Goal: Task Accomplishment & Management: Use online tool/utility

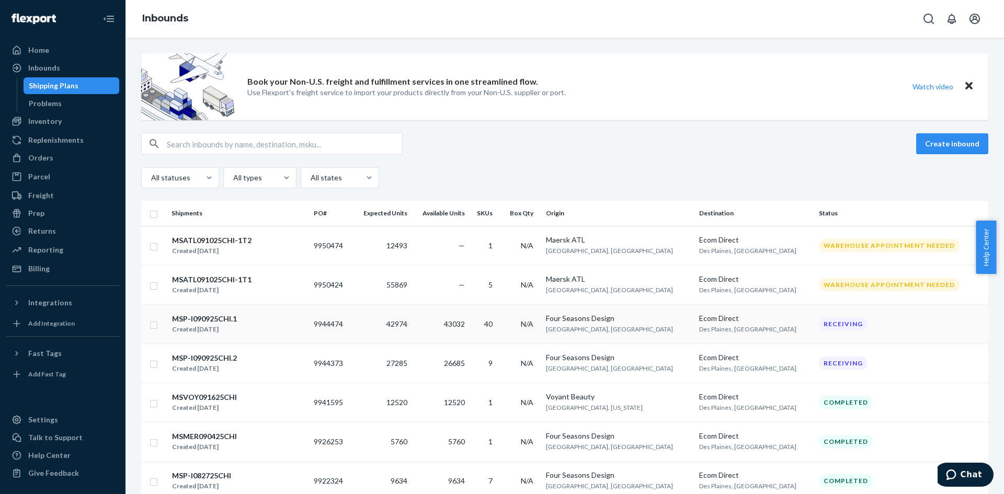
click at [280, 325] on div "MSP-I090925CHI.1 Created [DATE]" at bounding box center [239, 324] width 134 height 22
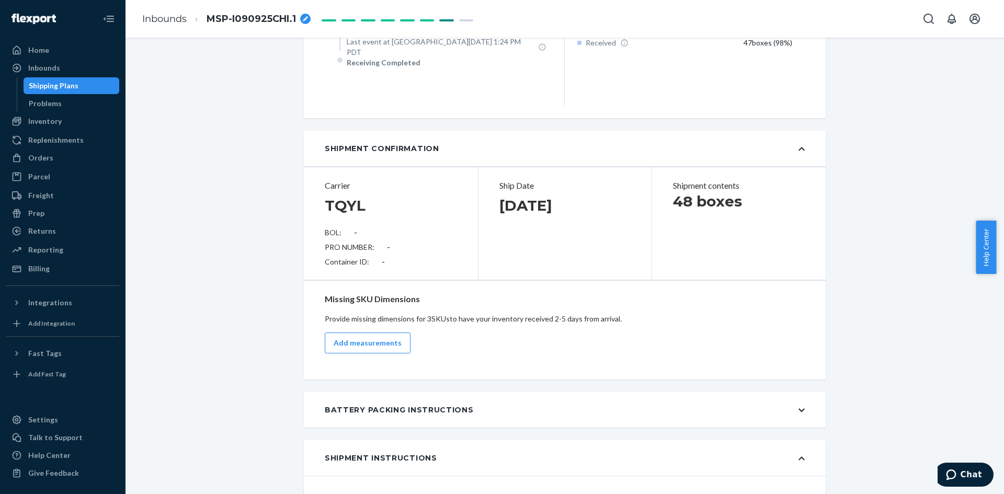
scroll to position [1150, 0]
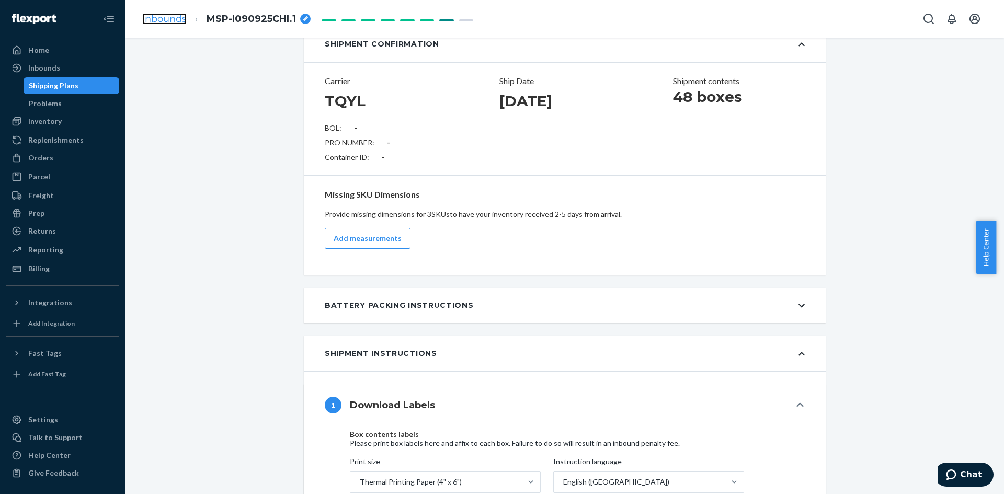
click at [171, 21] on link "Inbounds" at bounding box center [164, 19] width 44 height 12
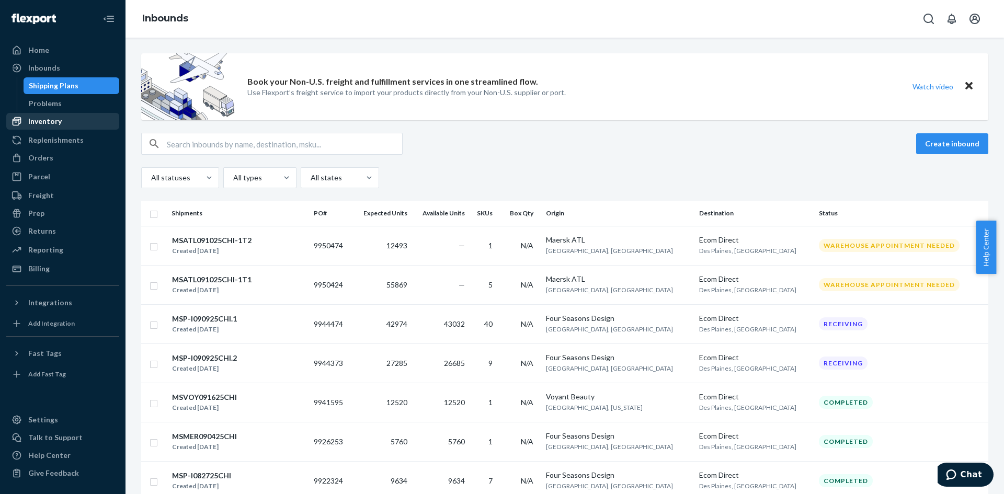
click at [71, 117] on div "Inventory" at bounding box center [62, 121] width 111 height 15
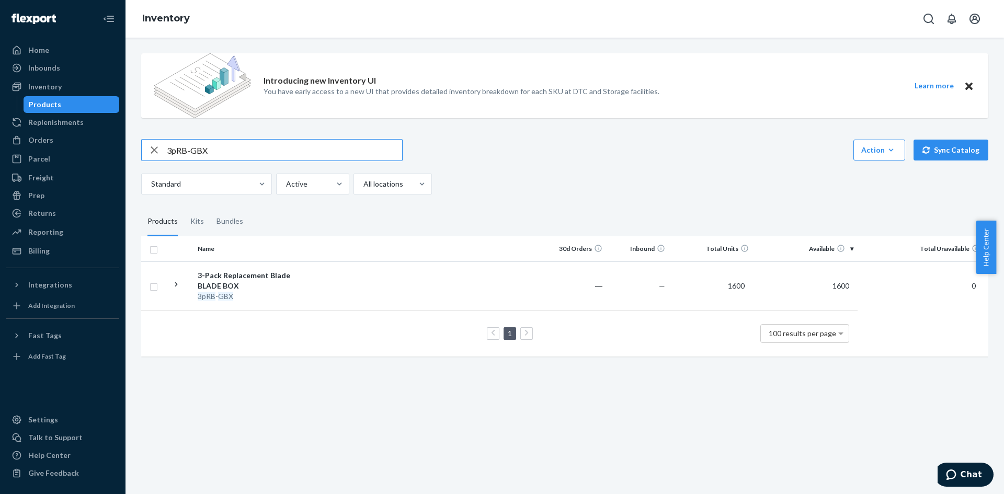
drag, startPoint x: 233, startPoint y: 154, endPoint x: 142, endPoint y: 157, distance: 90.5
click at [142, 157] on div "3pRB-GBX" at bounding box center [272, 150] width 260 height 21
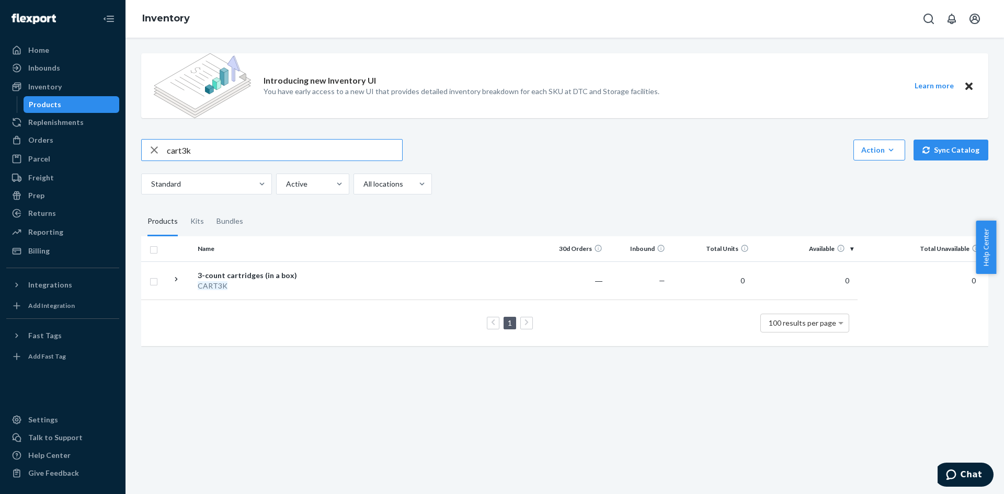
drag, startPoint x: 200, startPoint y: 151, endPoint x: 160, endPoint y: 154, distance: 40.3
click at [160, 154] on div "cart3k" at bounding box center [272, 150] width 260 height 21
click at [200, 228] on div "Kits" at bounding box center [197, 221] width 14 height 29
click at [184, 207] on input "Kits" at bounding box center [184, 207] width 0 height 0
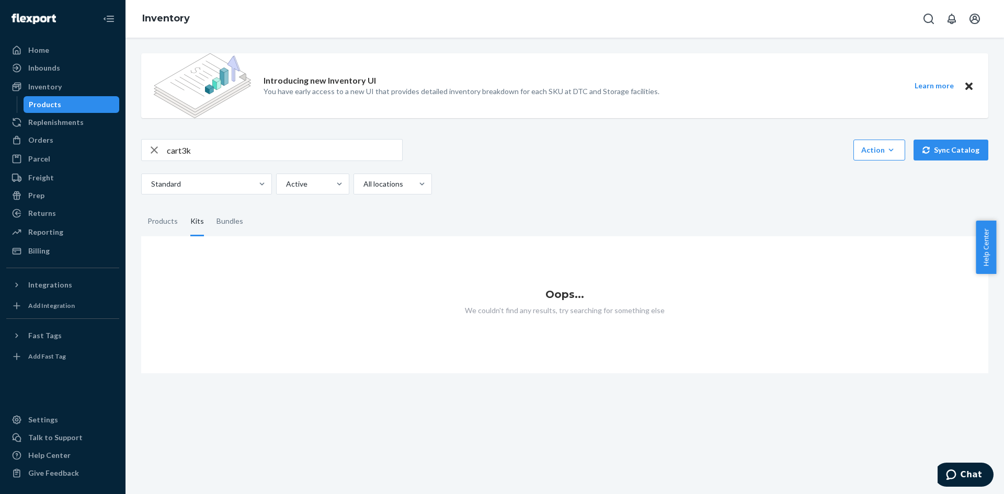
drag, startPoint x: 201, startPoint y: 147, endPoint x: 135, endPoint y: 146, distance: 65.9
click at [135, 146] on div "Introducing new Inventory UI You have early access to a new UI that provides de…" at bounding box center [564, 209] width 863 height 328
drag, startPoint x: 217, startPoint y: 152, endPoint x: 153, endPoint y: 148, distance: 64.4
click at [153, 148] on div "cart3k" at bounding box center [272, 150] width 260 height 21
click at [167, 225] on div "Products" at bounding box center [162, 221] width 30 height 29
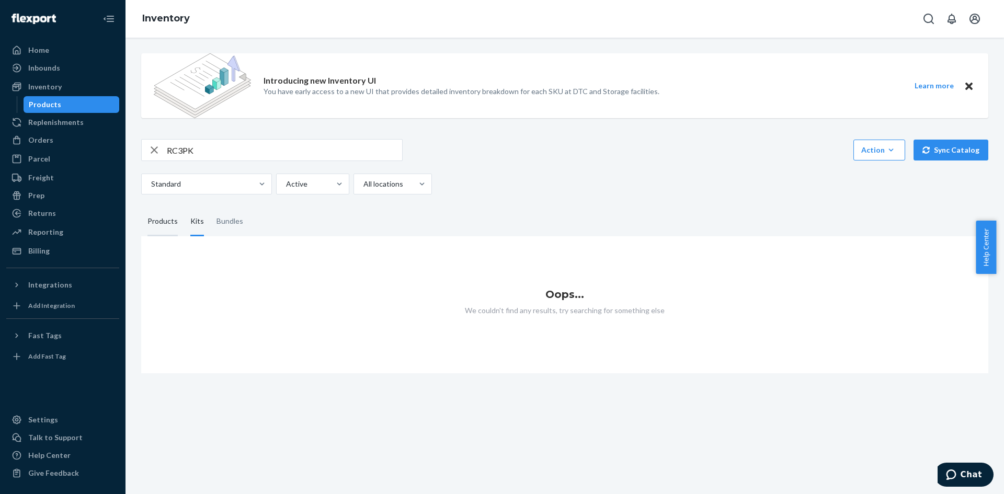
click at [141, 207] on input "Products" at bounding box center [141, 207] width 0 height 0
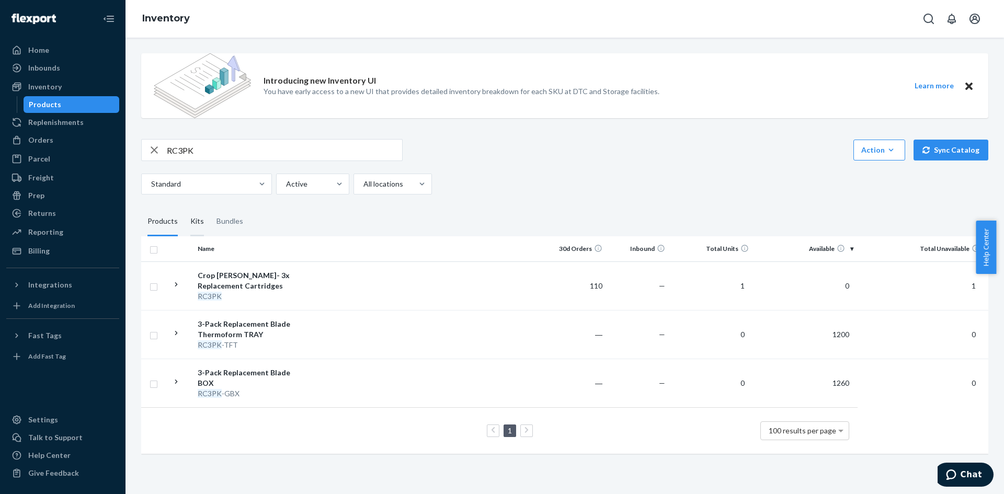
click at [200, 225] on div "Kits" at bounding box center [197, 221] width 14 height 29
click at [184, 207] on input "Kits" at bounding box center [184, 207] width 0 height 0
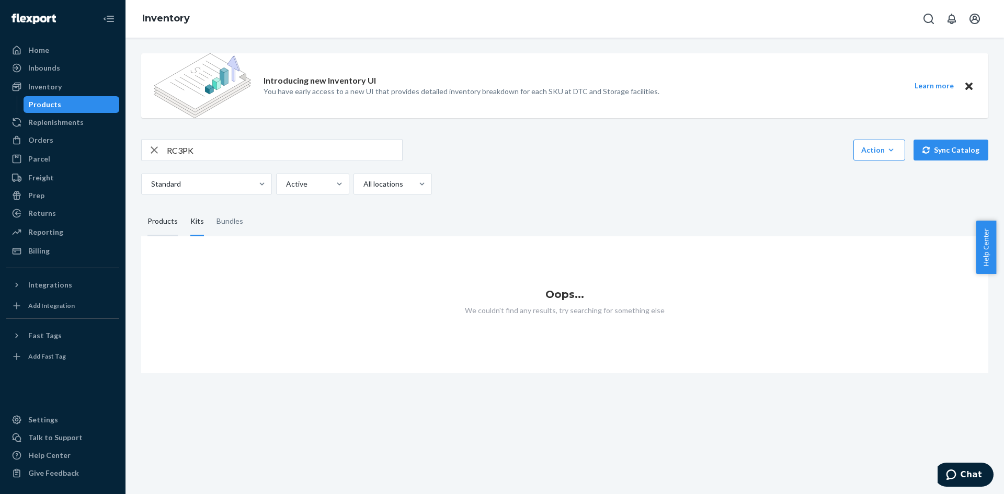
click at [164, 225] on div "Products" at bounding box center [162, 221] width 30 height 29
click at [141, 207] on input "Products" at bounding box center [141, 207] width 0 height 0
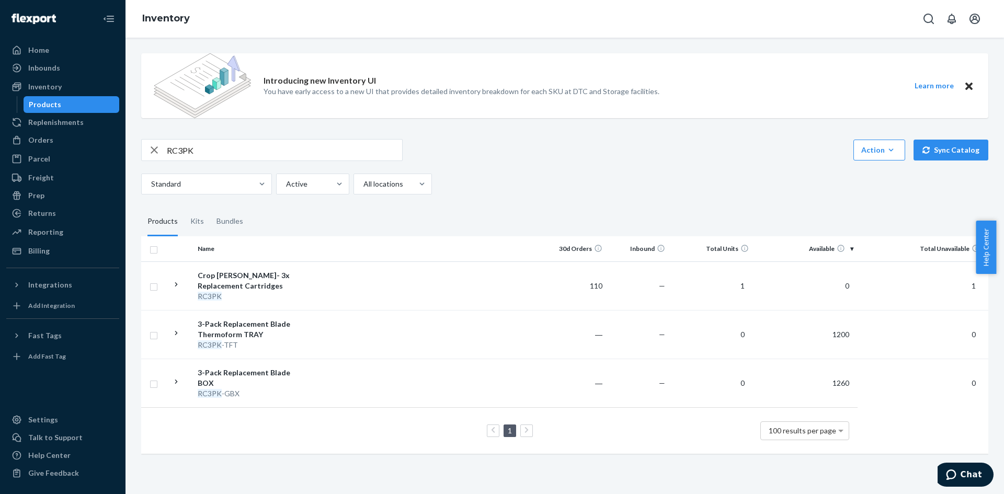
drag, startPoint x: 201, startPoint y: 150, endPoint x: 120, endPoint y: 136, distance: 82.7
click at [120, 136] on div "Home Inbounds Shipping Plans Problems Inventory Products Replenishments Orders …" at bounding box center [502, 247] width 1004 height 494
paste input "ULTRASMKIT"
type input "ULTRASMKIT"
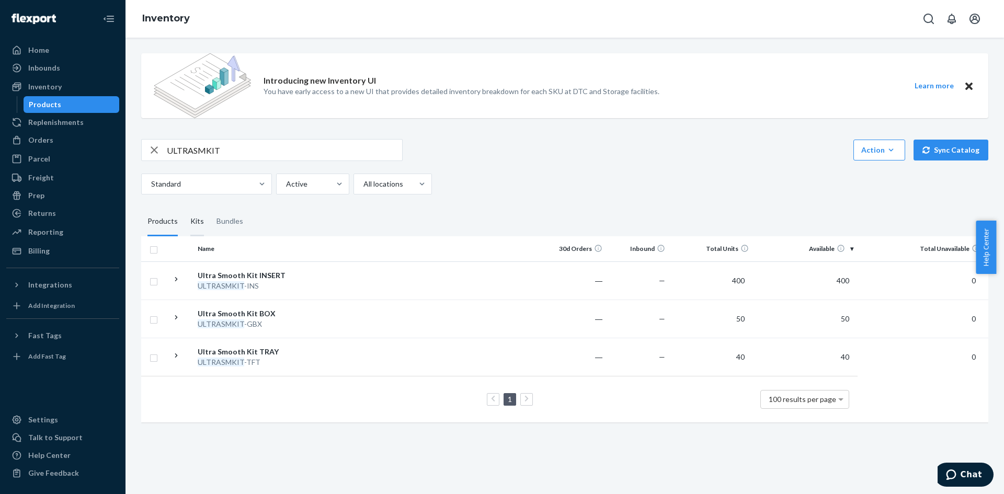
click at [191, 214] on div "Kits" at bounding box center [197, 221] width 14 height 29
click at [184, 207] on input "Kits" at bounding box center [184, 207] width 0 height 0
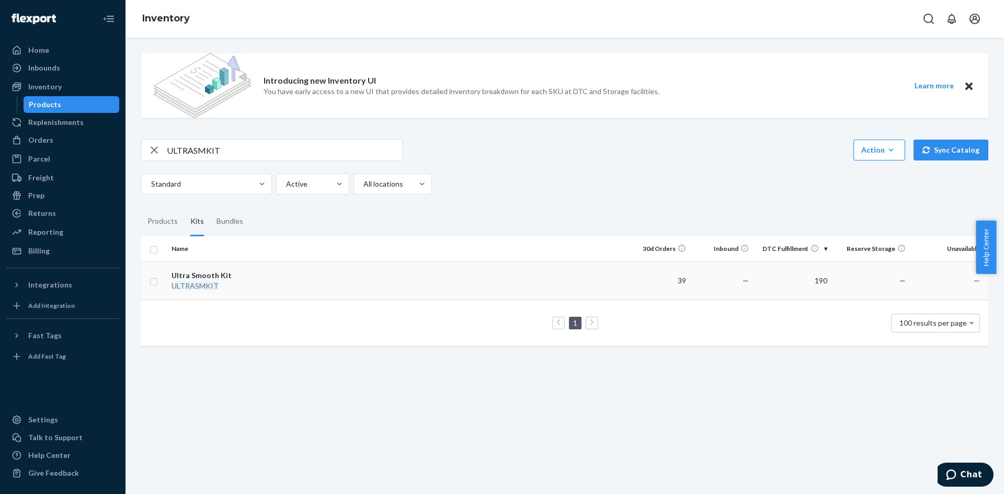
click at [348, 274] on td at bounding box center [456, 280] width 342 height 38
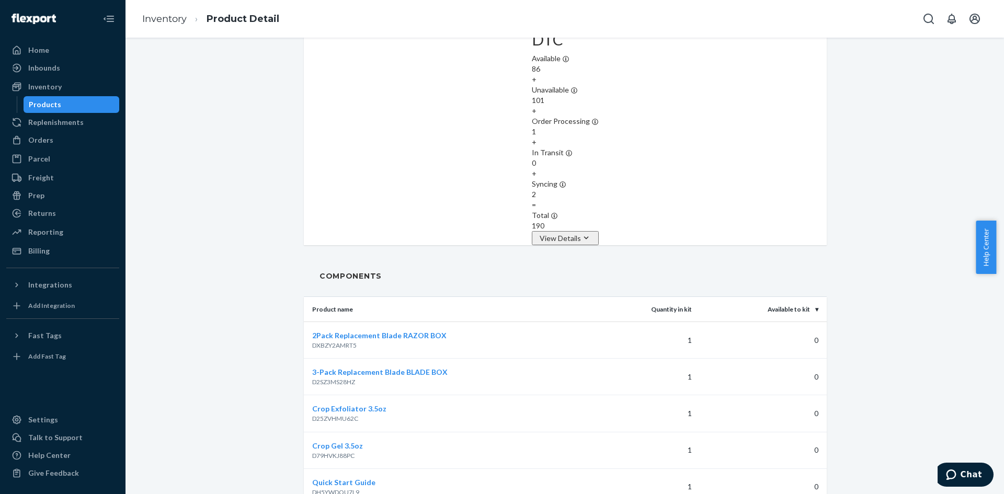
scroll to position [877, 0]
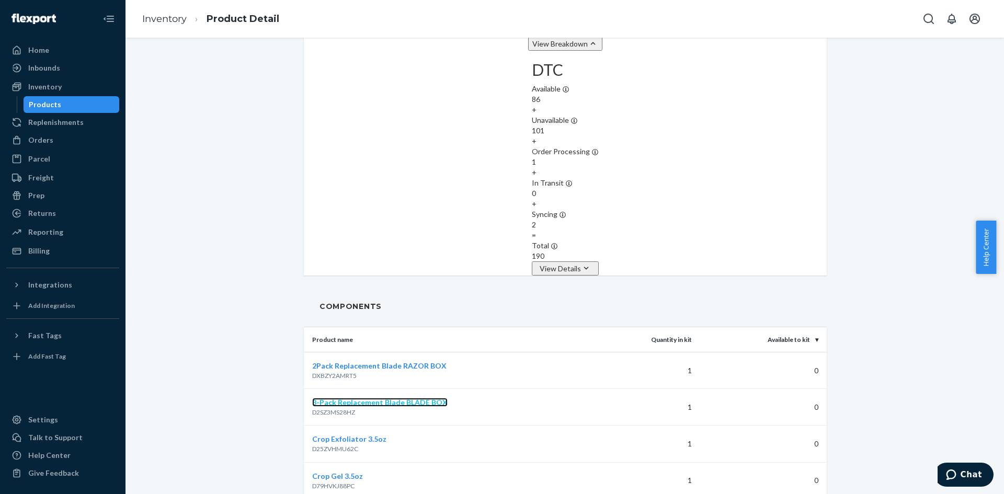
click at [374, 398] on span "3-Pack Replacement Blade BLADE BOX" at bounding box center [379, 402] width 135 height 9
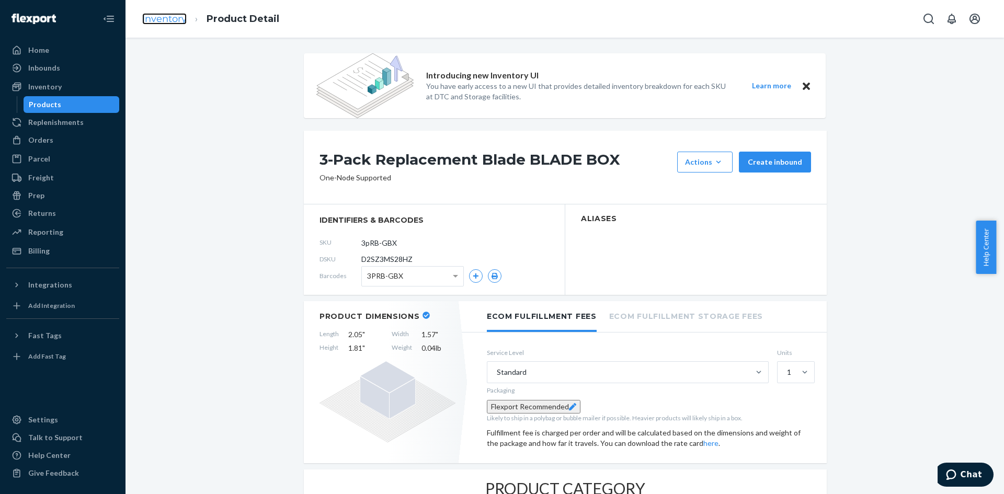
click at [171, 22] on link "Inventory" at bounding box center [164, 19] width 44 height 12
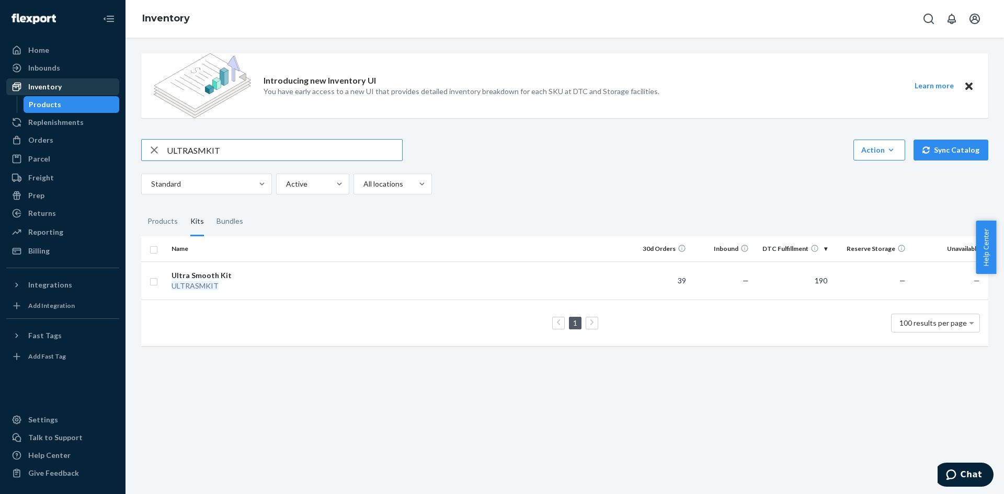
click at [74, 84] on div "Inventory" at bounding box center [62, 86] width 111 height 15
click at [70, 88] on div "Inventory" at bounding box center [62, 86] width 111 height 15
click at [62, 67] on div "Inbounds" at bounding box center [62, 68] width 111 height 15
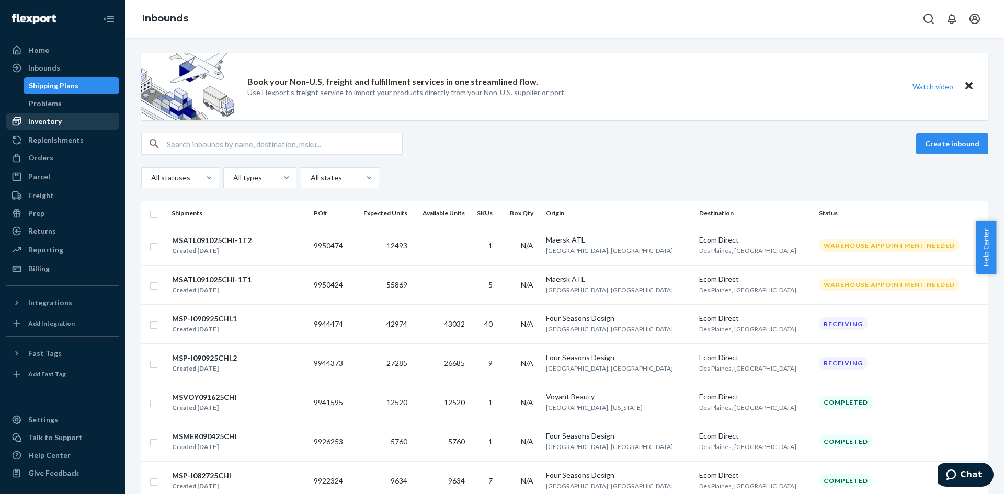
click at [64, 121] on div "Inventory" at bounding box center [62, 121] width 111 height 15
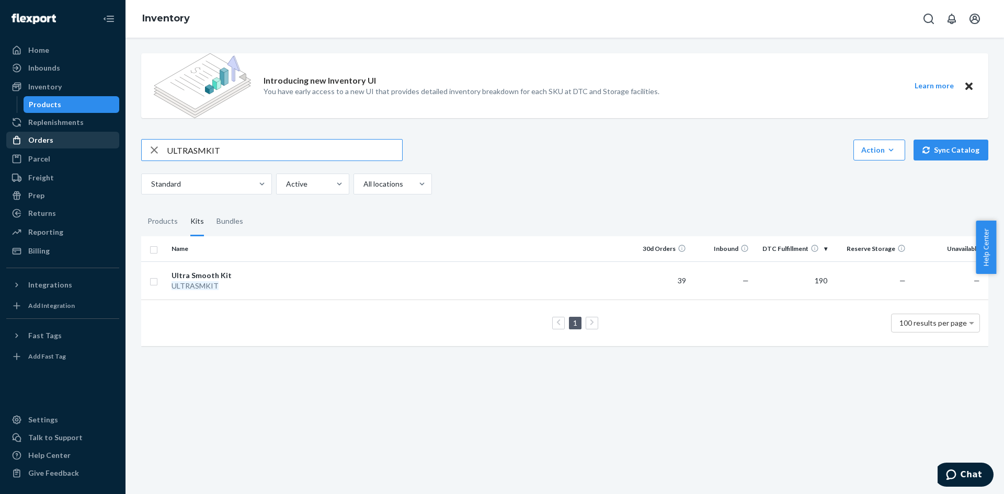
drag, startPoint x: 230, startPoint y: 150, endPoint x: 113, endPoint y: 147, distance: 116.6
click at [113, 147] on div "Home Inbounds Shipping Plans Problems Inventory Products Replenishments Orders …" at bounding box center [502, 247] width 1004 height 494
drag, startPoint x: 201, startPoint y: 153, endPoint x: 134, endPoint y: 151, distance: 67.5
click at [134, 151] on div "Introducing new Inventory UI You have early access to a new UI that provides de…" at bounding box center [564, 201] width 863 height 312
type input "RC3PK"
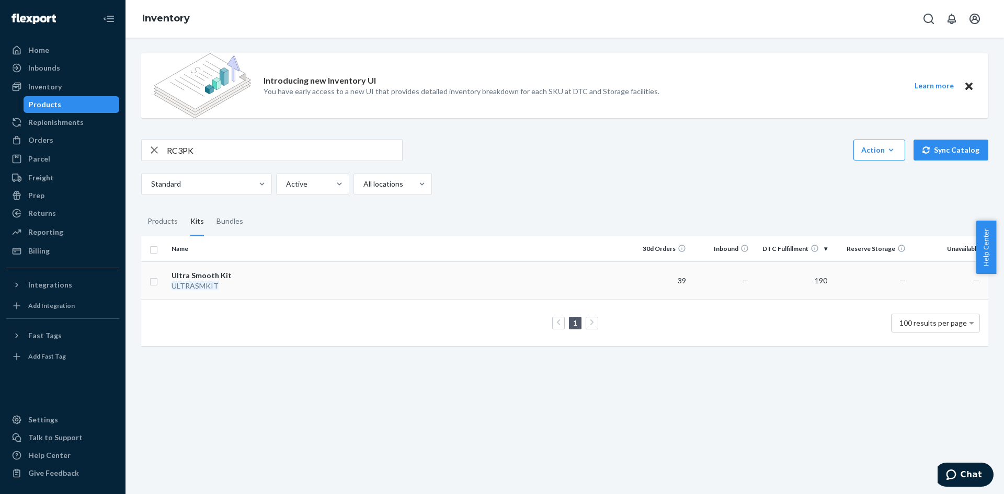
click at [341, 277] on td at bounding box center [456, 280] width 342 height 38
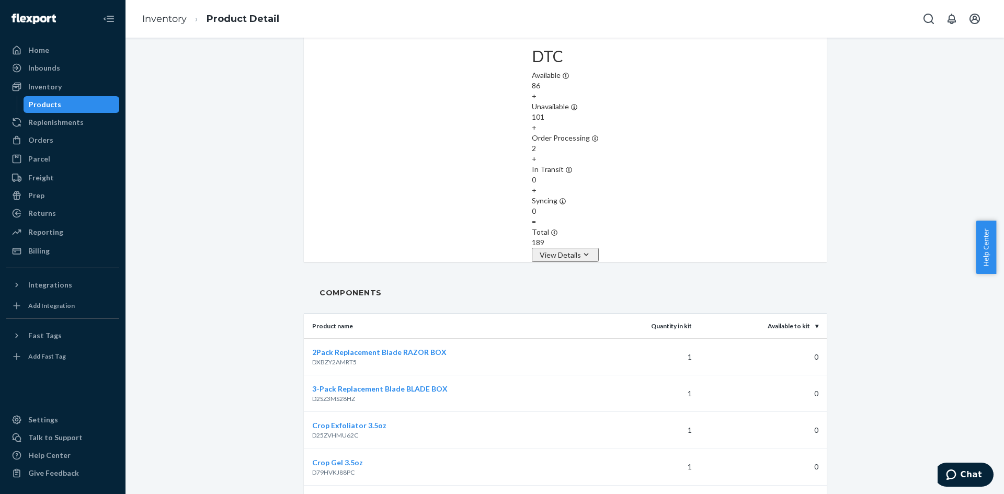
scroll to position [889, 0]
click at [61, 234] on div "Reporting" at bounding box center [62, 232] width 111 height 15
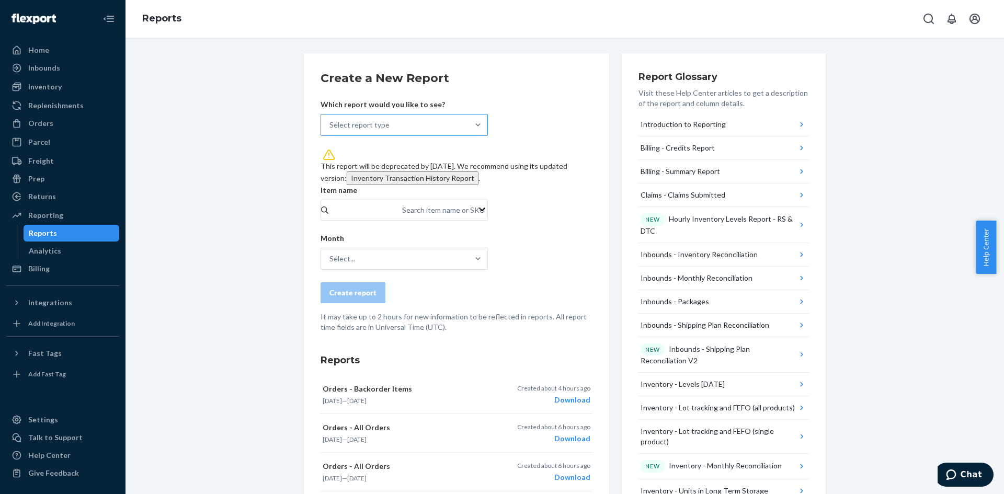
click at [443, 121] on div "Select report type" at bounding box center [394, 125] width 147 height 21
click at [330, 121] on input "Select report type" at bounding box center [329, 125] width 1 height 10
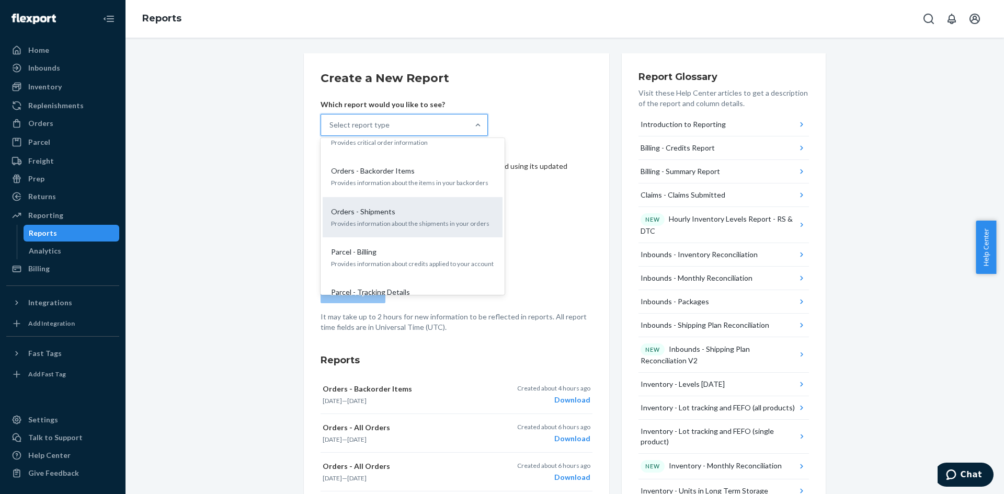
scroll to position [889, 0]
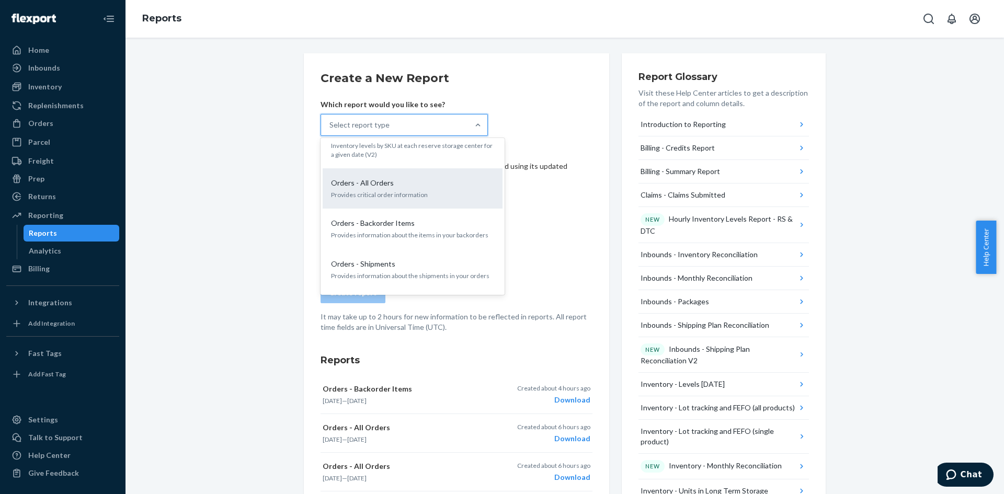
click at [387, 190] on p "Provides critical order information" at bounding box center [412, 194] width 163 height 9
click at [330, 130] on input "option Orders - All Orders focused, 19 of 33. 33 results available. Use Up and …" at bounding box center [329, 125] width 1 height 10
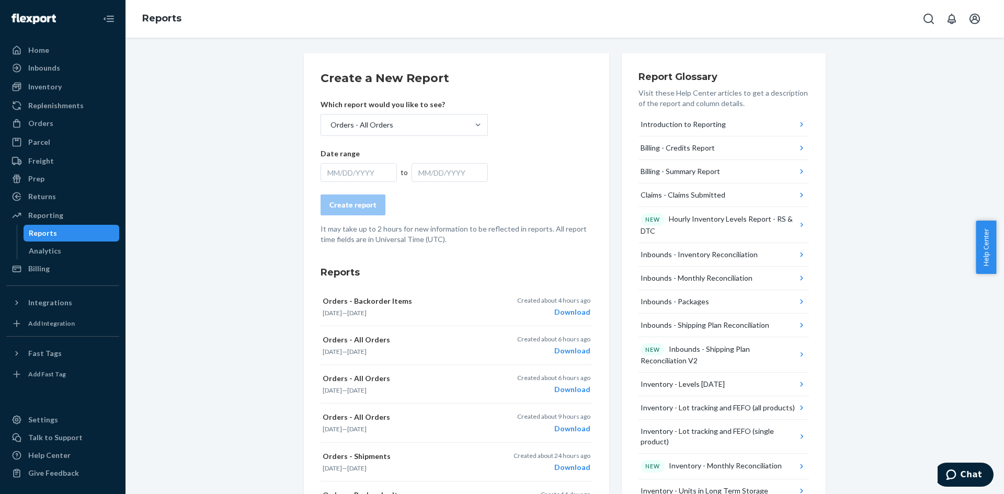
click at [353, 172] on div "MM/DD/YYYY" at bounding box center [359, 172] width 76 height 19
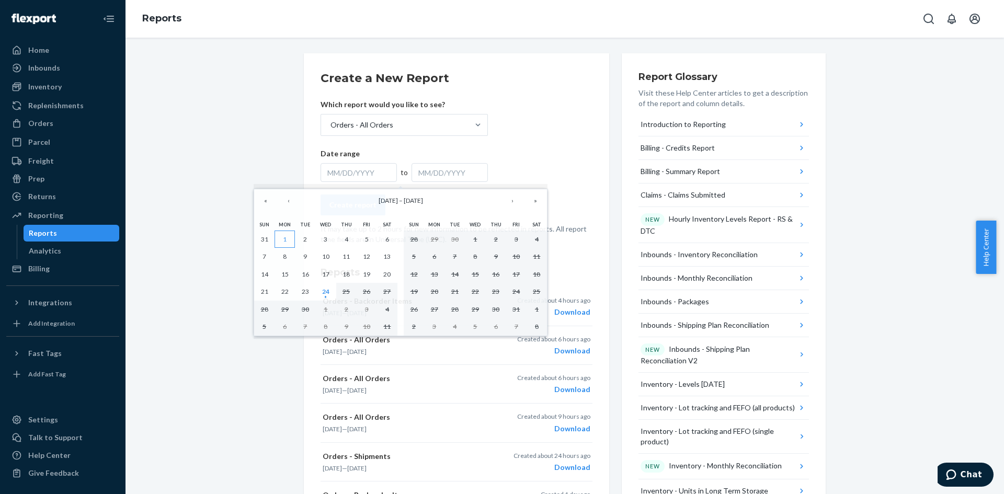
click at [283, 238] on abbr "1" at bounding box center [285, 239] width 4 height 8
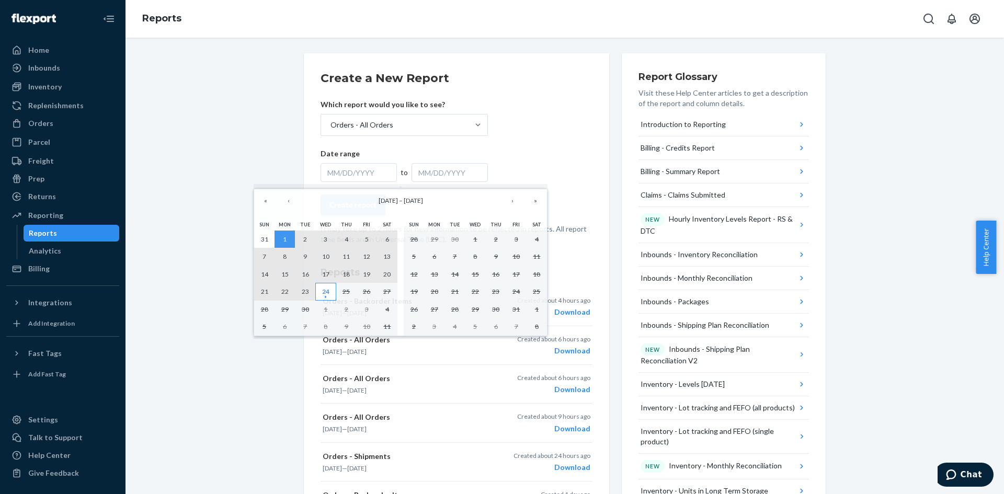
click at [325, 292] on abbr "24" at bounding box center [325, 292] width 7 height 8
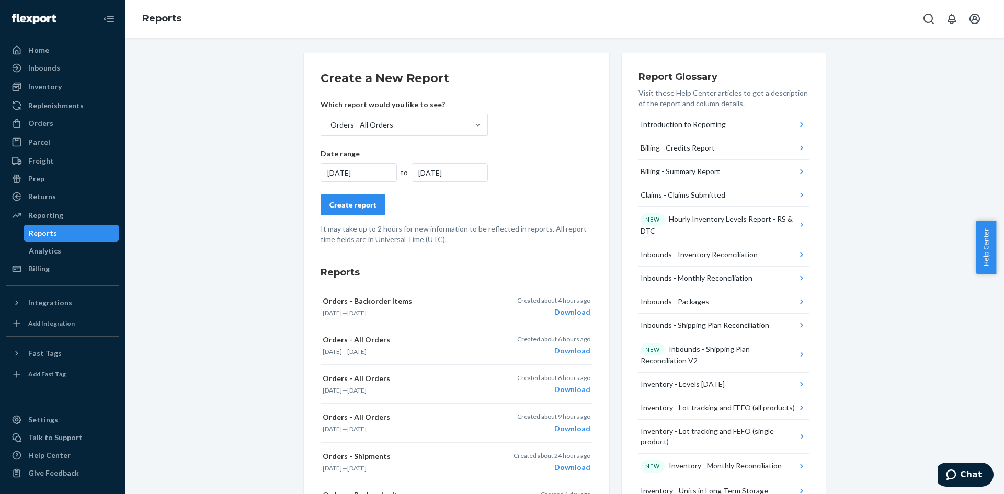
click at [349, 204] on div "Create report" at bounding box center [352, 205] width 47 height 10
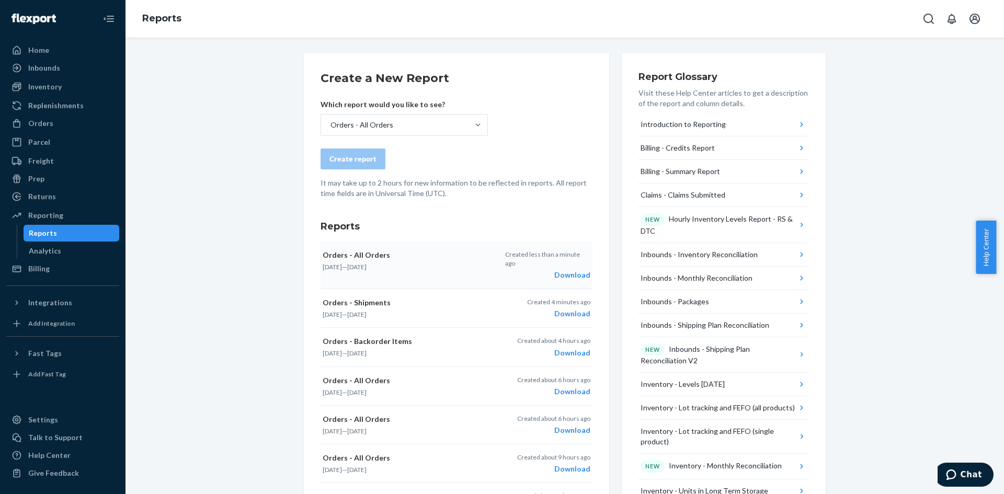
click at [579, 270] on div "Download" at bounding box center [547, 275] width 85 height 10
